Goal: Task Accomplishment & Management: Manage account settings

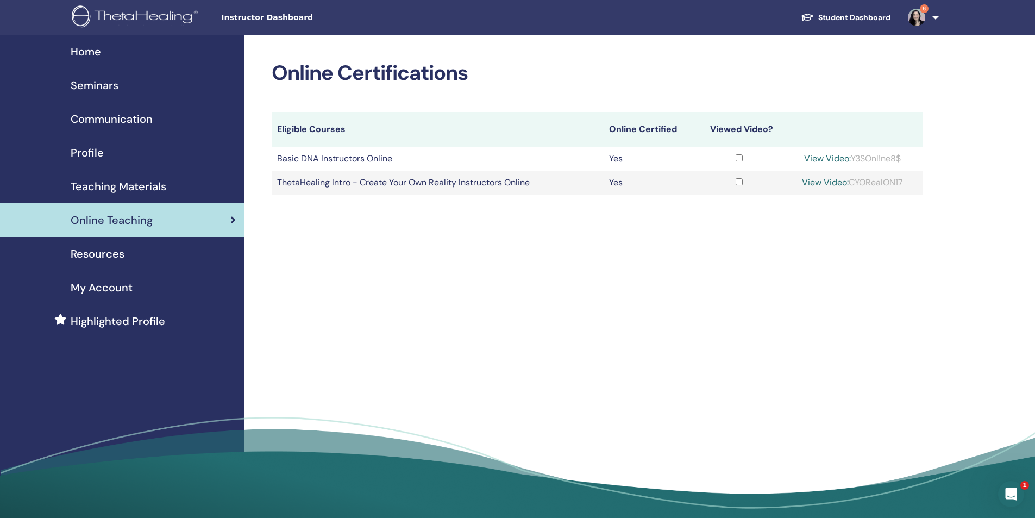
click at [119, 81] on div "Seminars" at bounding box center [122, 85] width 227 height 16
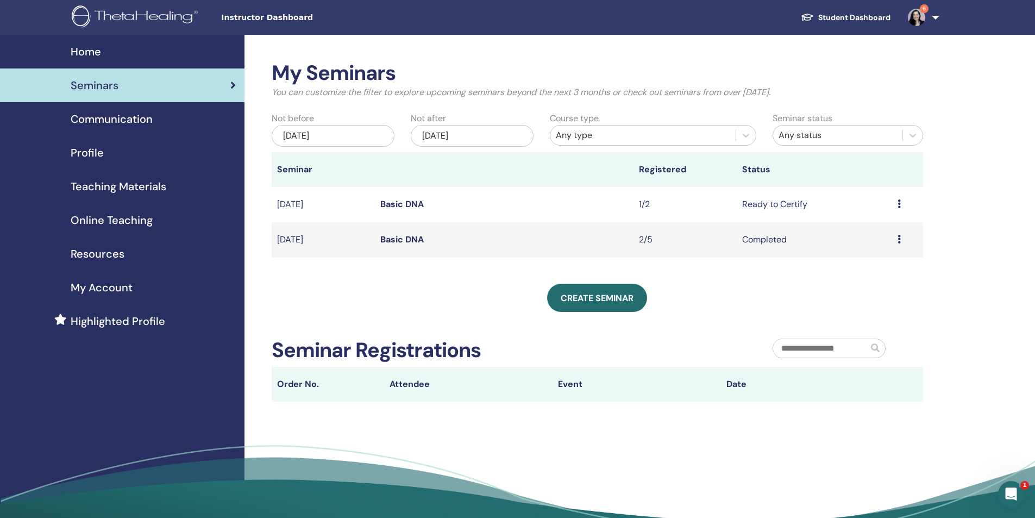
click at [897, 203] on icon at bounding box center [898, 203] width 3 height 9
click at [861, 207] on link "Preview" at bounding box center [861, 210] width 31 height 11
click at [897, 204] on icon at bounding box center [898, 203] width 3 height 9
click at [883, 212] on li "Preview" at bounding box center [866, 212] width 59 height 16
click at [897, 201] on icon at bounding box center [898, 203] width 3 height 9
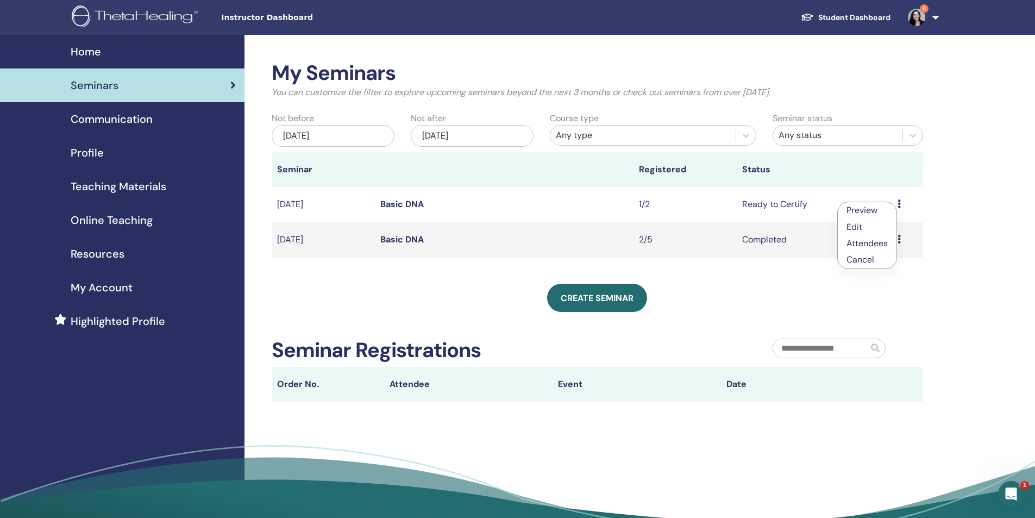
click at [869, 209] on link "Preview" at bounding box center [861, 209] width 31 height 11
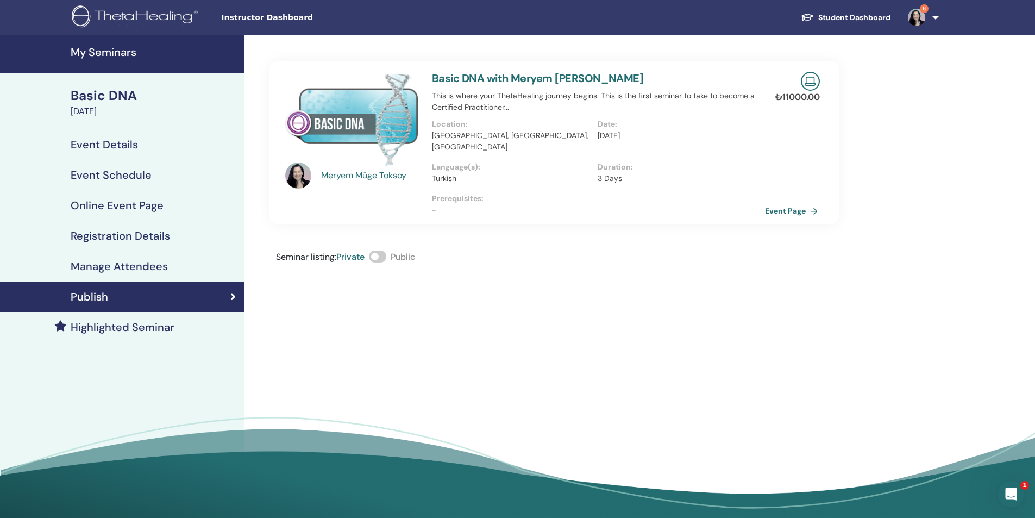
click at [801, 203] on link "Event Page" at bounding box center [793, 211] width 57 height 16
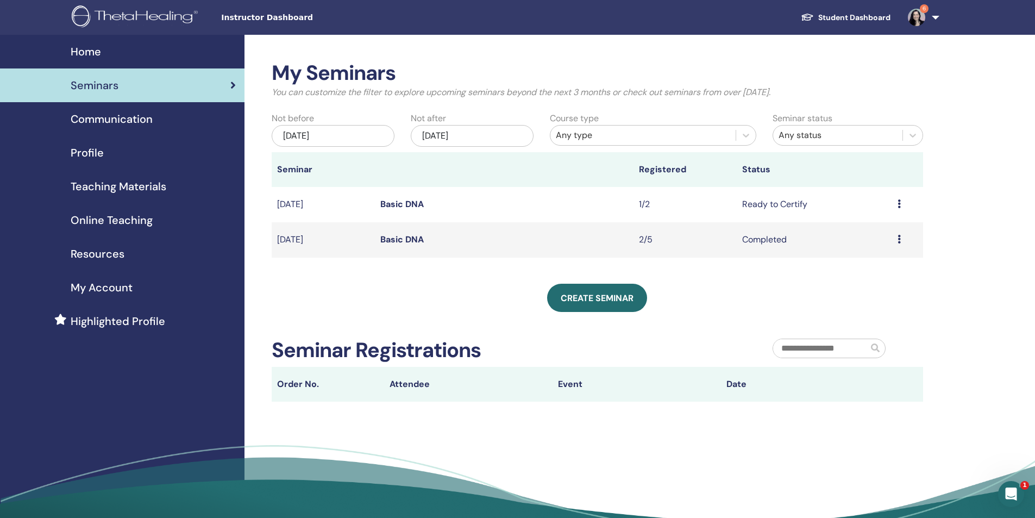
click at [899, 201] on icon at bounding box center [898, 203] width 3 height 9
click at [874, 241] on link "Attendees" at bounding box center [868, 242] width 41 height 11
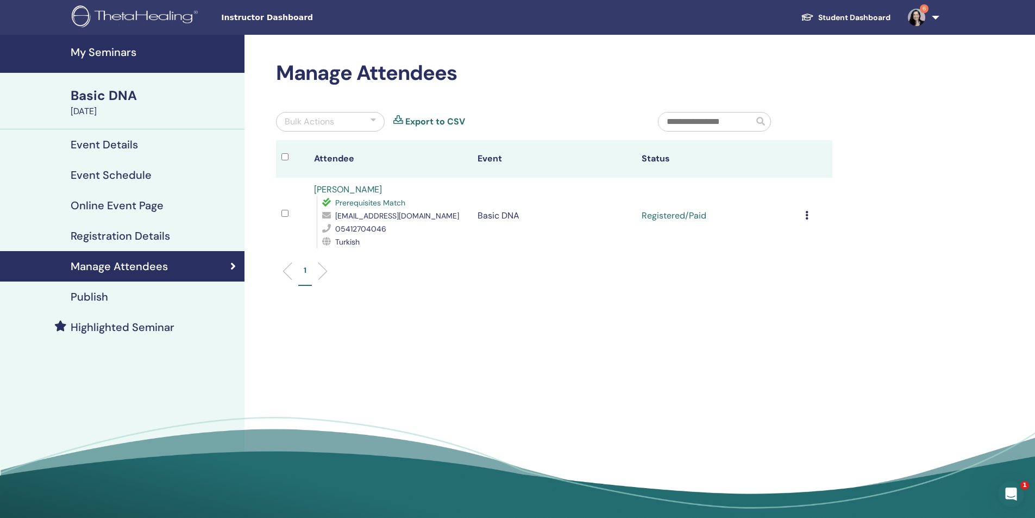
click at [804, 212] on td "Cancel Registration Do not auto-certify Mark as Paid Mark as Unpaid Mark as Abs…" at bounding box center [815, 216] width 33 height 76
click at [805, 215] on icon at bounding box center [806, 215] width 3 height 9
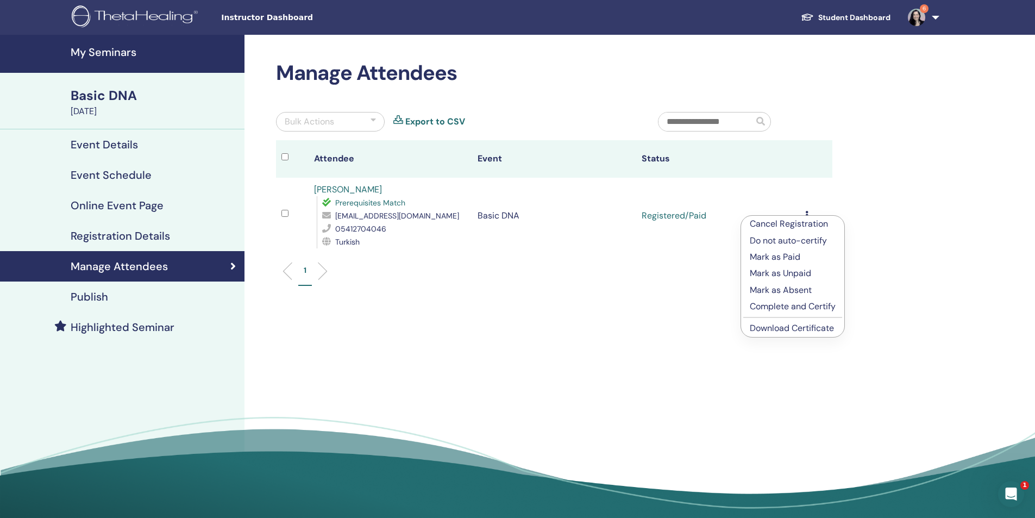
click at [796, 306] on p "Complete and Certify" at bounding box center [792, 306] width 86 height 13
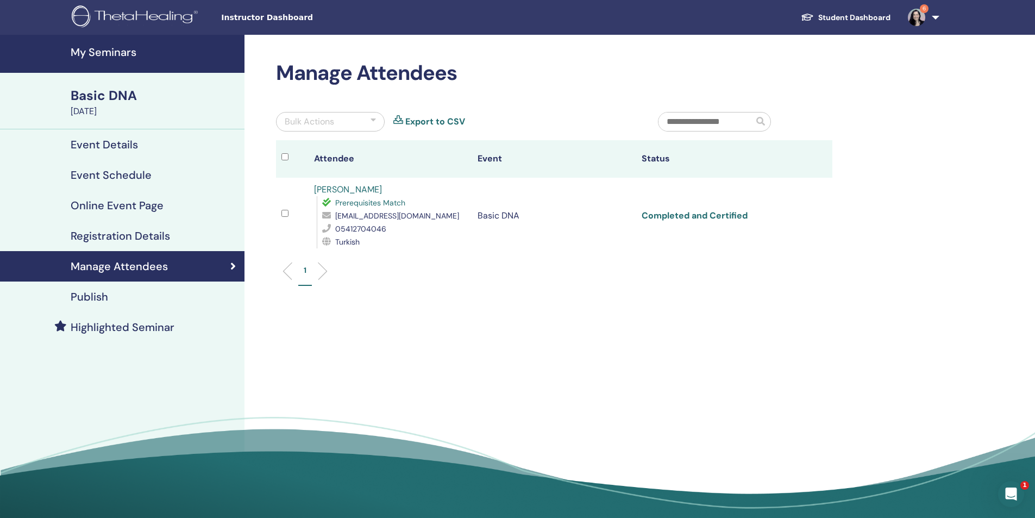
click at [709, 213] on link "Completed and Certified" at bounding box center [694, 215] width 106 height 11
